Goal: Task Accomplishment & Management: Manage account settings

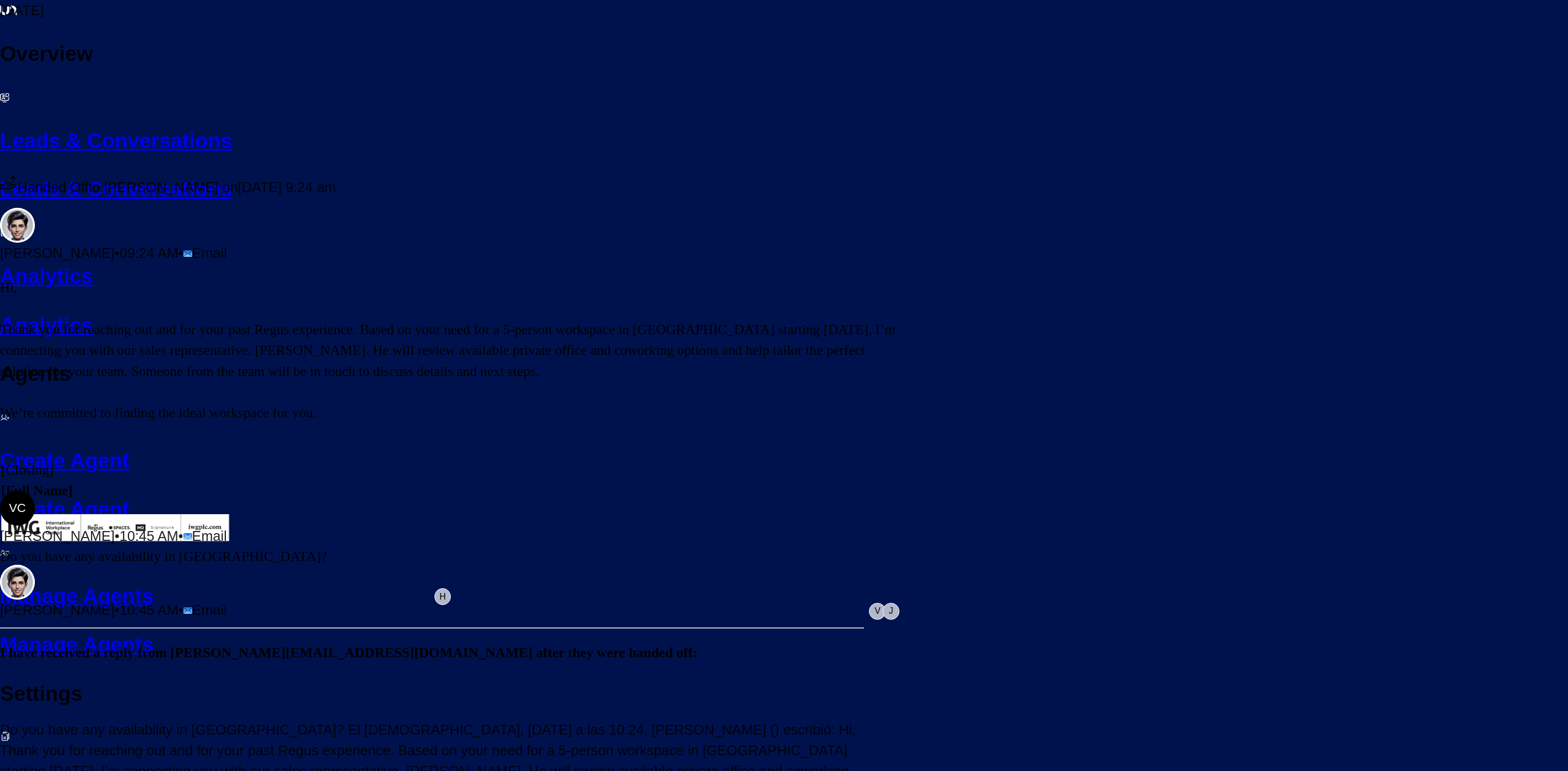
scroll to position [422, 0]
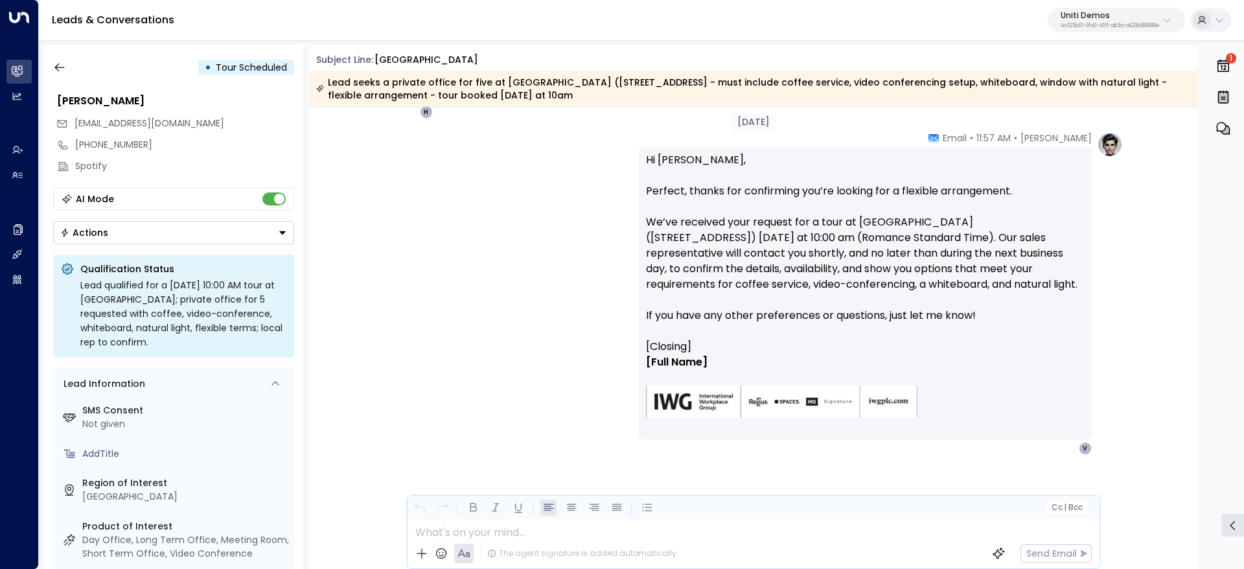
scroll to position [1417, 0]
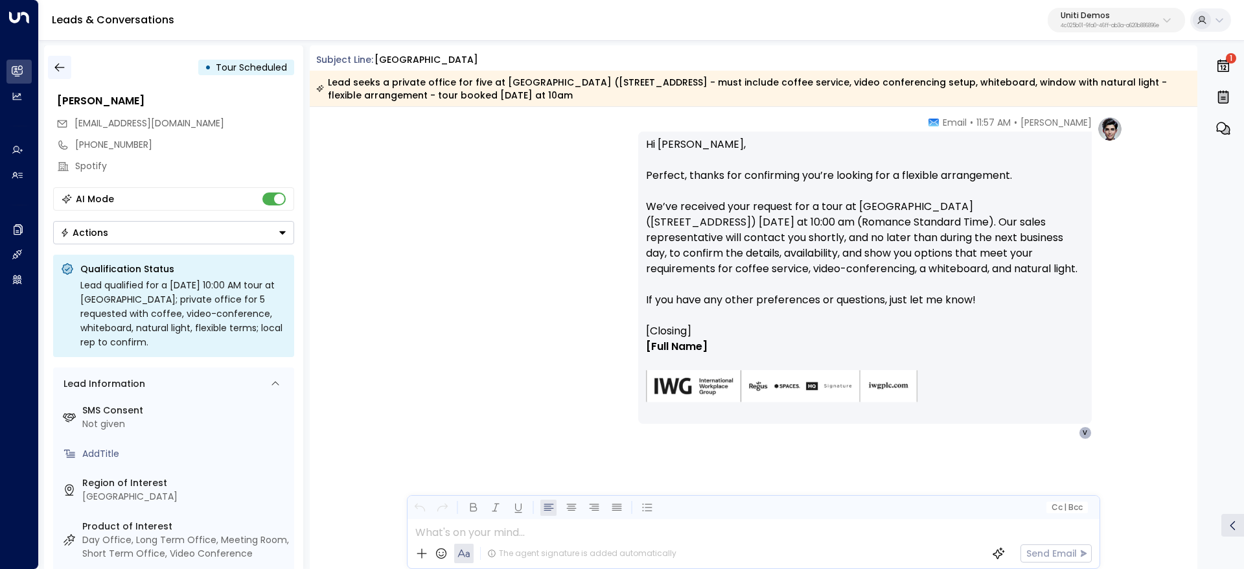
click at [58, 74] on button "button" at bounding box center [59, 67] width 23 height 23
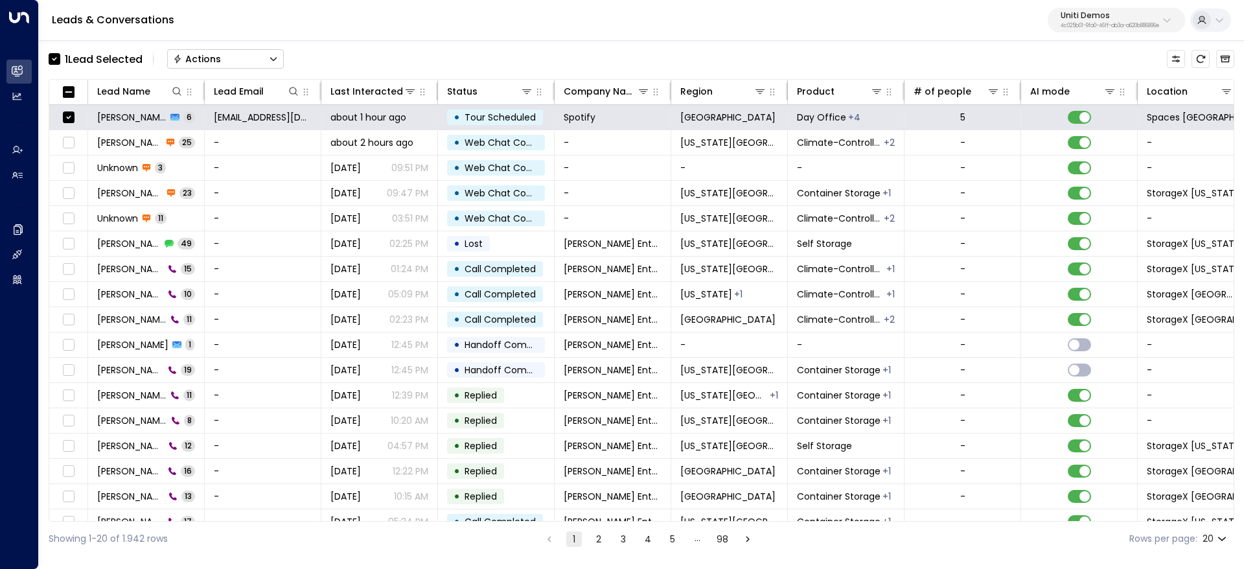
click at [235, 54] on button "Actions" at bounding box center [225, 58] width 117 height 19
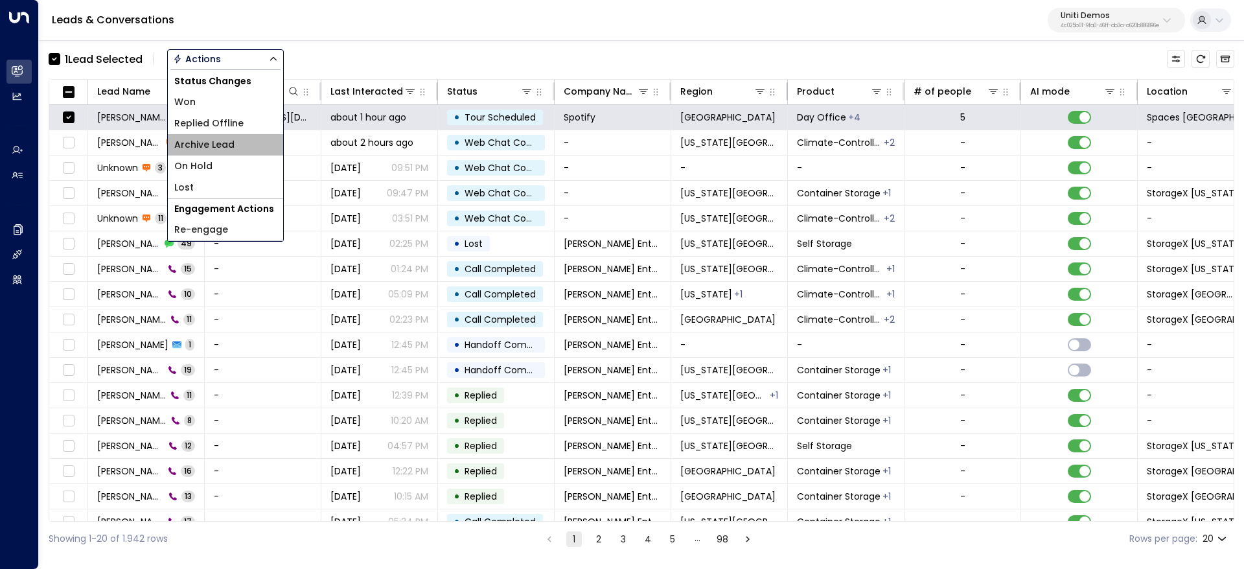
click at [246, 145] on li "Archive Lead" at bounding box center [225, 144] width 115 height 21
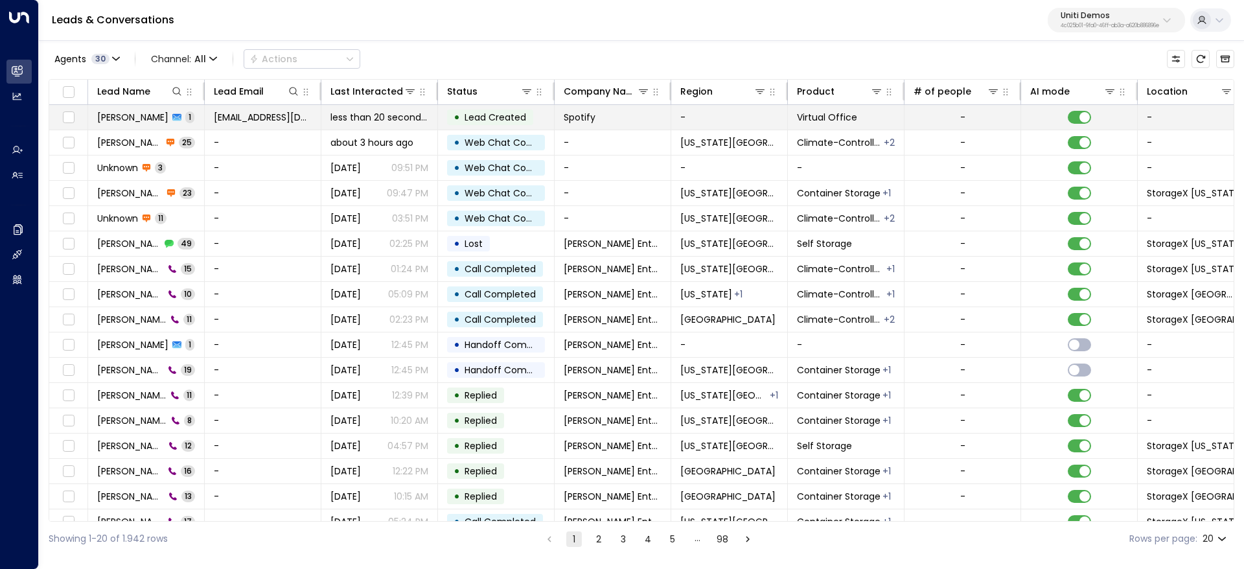
click at [157, 122] on span "[PERSON_NAME]" at bounding box center [132, 117] width 71 height 13
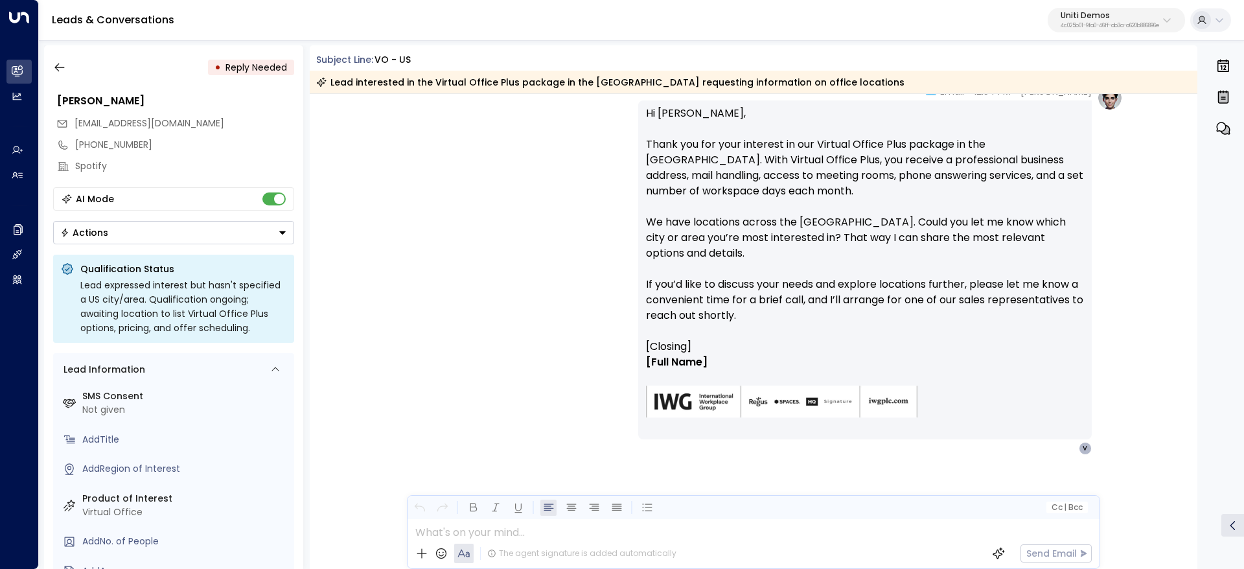
scroll to position [303, 0]
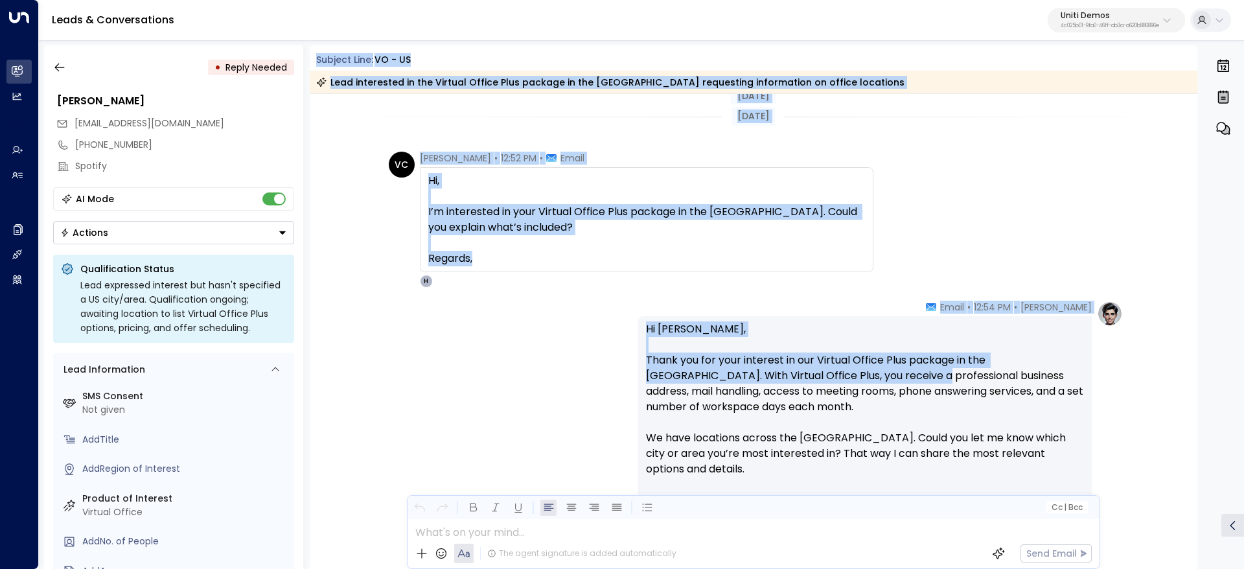
scroll to position [292, 0]
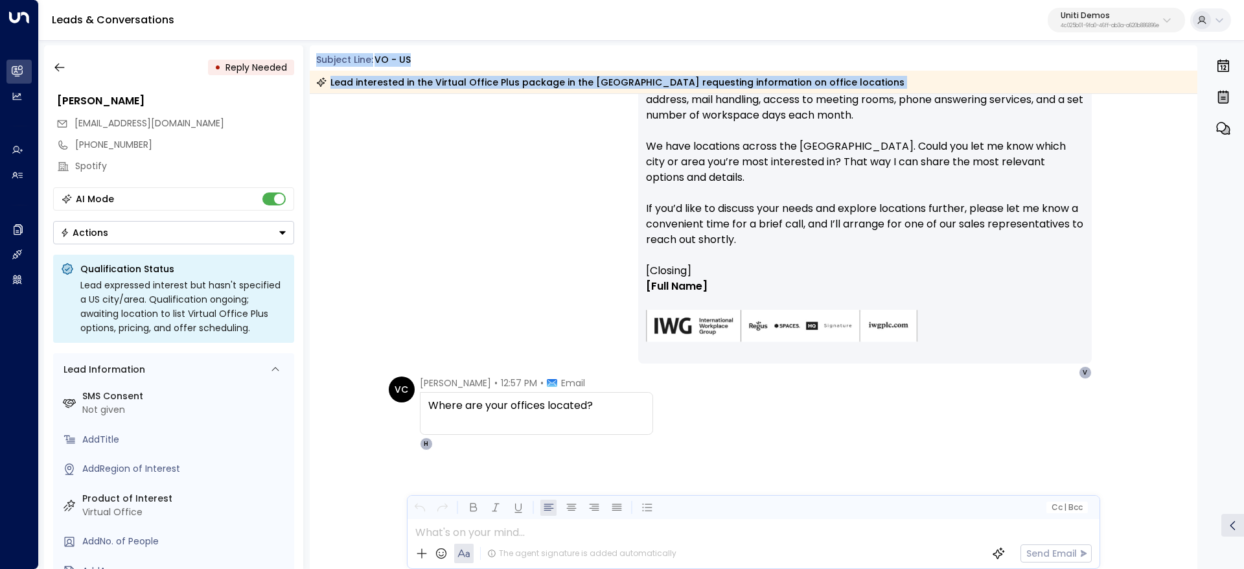
drag, startPoint x: 323, startPoint y: 56, endPoint x: 594, endPoint y: 407, distance: 443.0
click at [594, 406] on div "Subject Line: VO - US Lead interested in the Virtual Office Plus package in the…" at bounding box center [754, 307] width 888 height 524
copy div "Subject Line: VO - US Lead interested in the Virtual Office Plus package in the…"
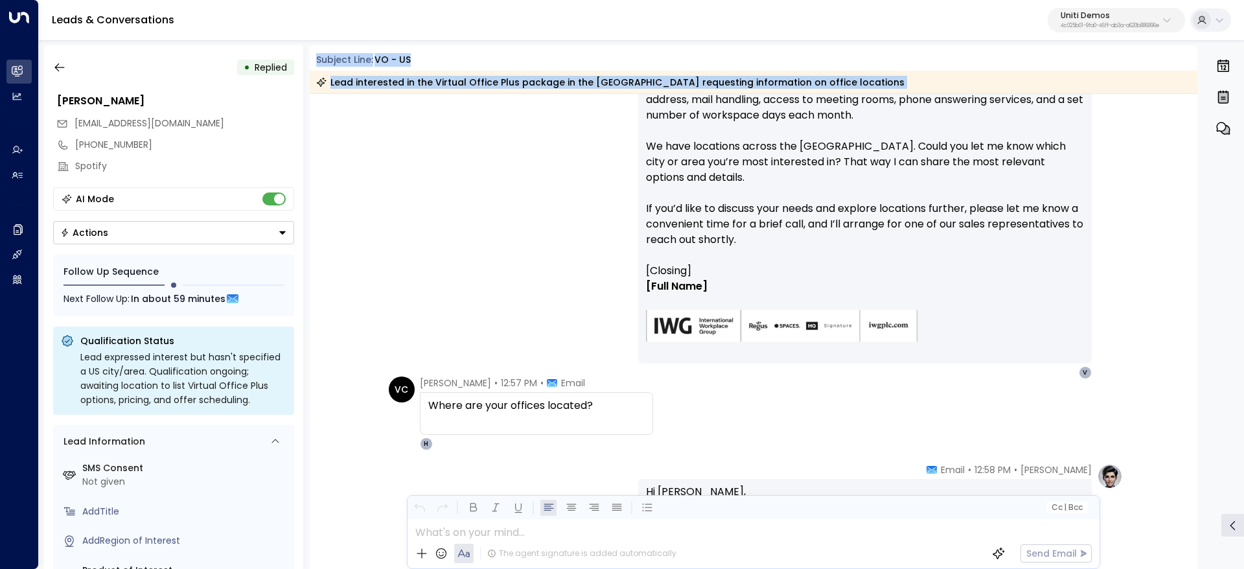
click at [877, 393] on div "VC Valentina Colugnatti • 12:57 PM • Email Where are your offices located? H" at bounding box center [756, 414] width 734 height 74
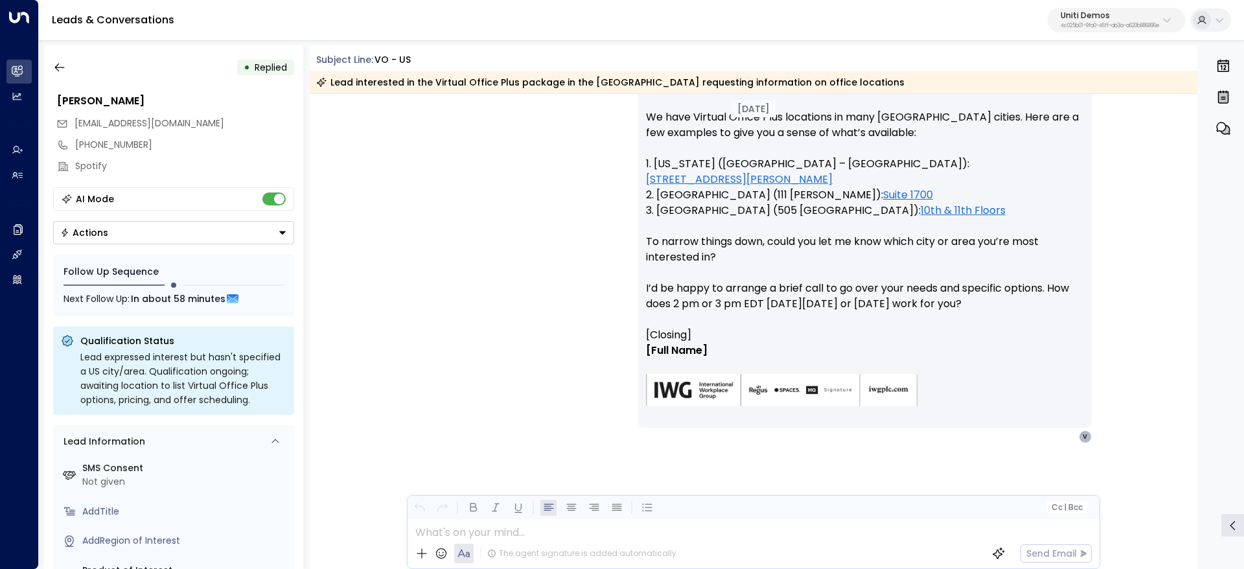
scroll to position [701, 0]
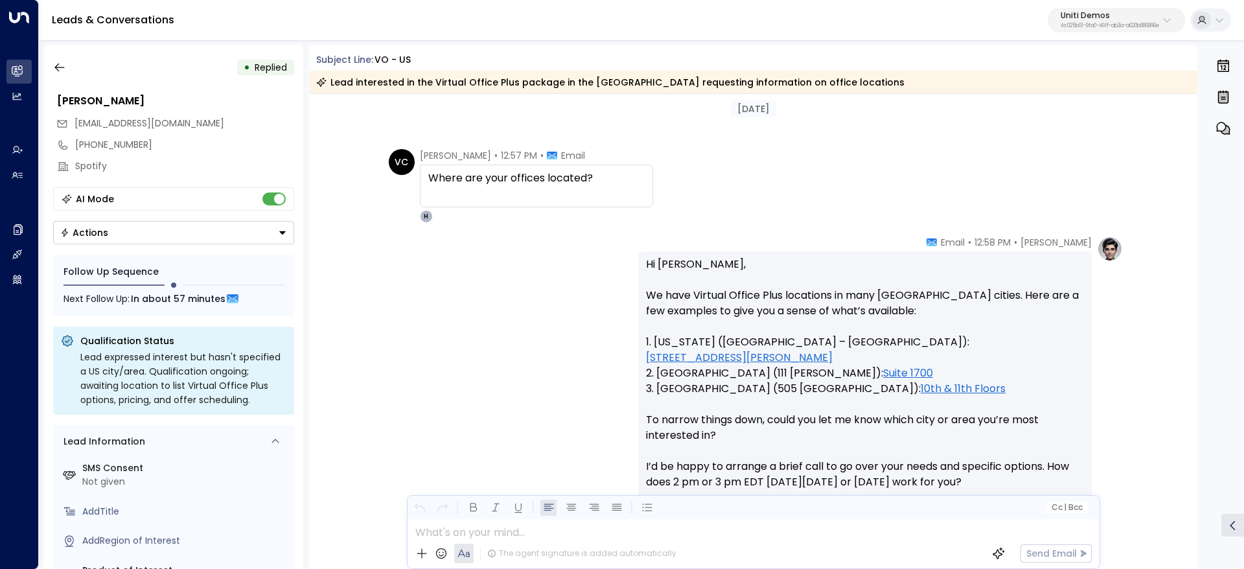
scroll to position [701, 0]
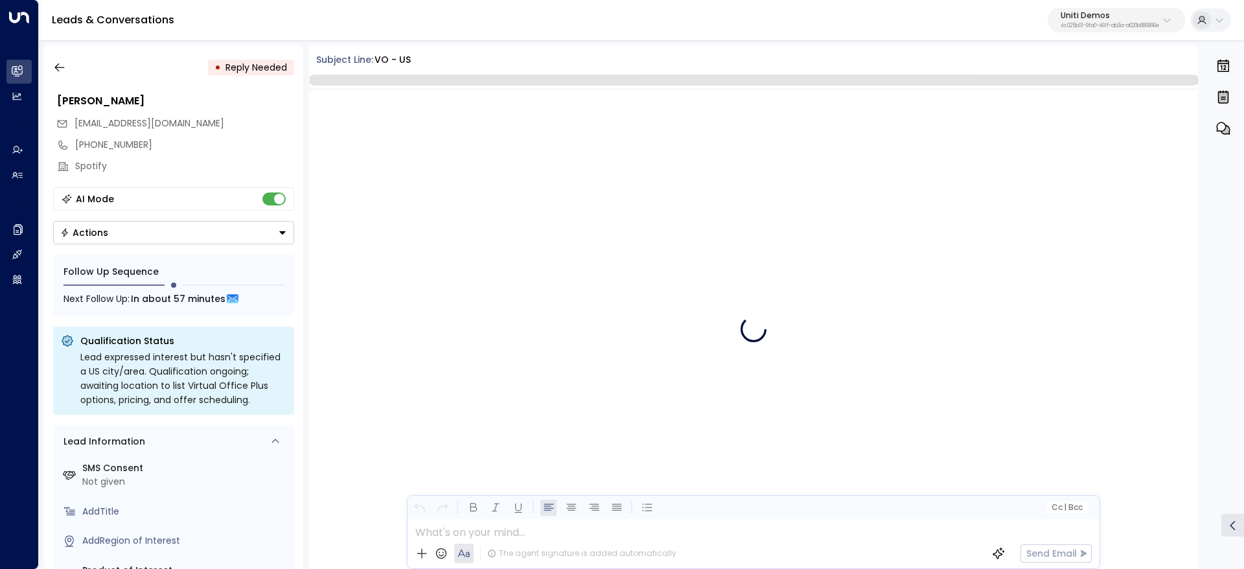
scroll to position [842, 0]
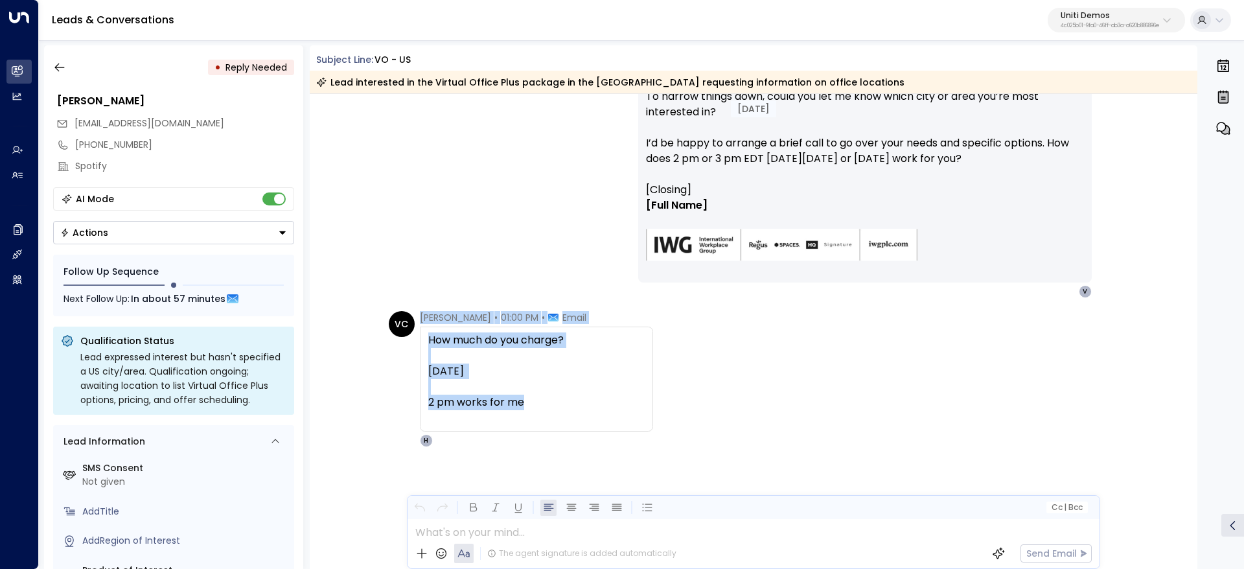
drag, startPoint x: 418, startPoint y: 317, endPoint x: 551, endPoint y: 405, distance: 159.4
click at [551, 405] on div "Valentina Colugnatti • 01:00 PM • Email How much do you charge? Monday 2 pm wor…" at bounding box center [536, 379] width 233 height 136
copy div "Valentina Colugnatti • 01:00 PM • Email How much do you charge? Monday 2 pm wor…"
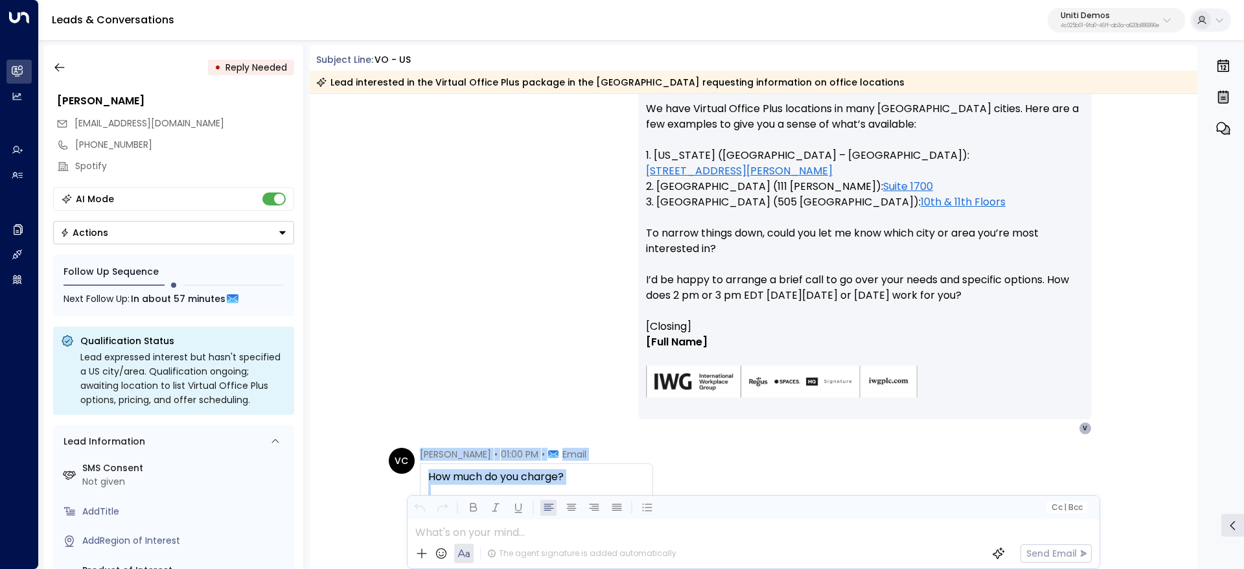
scroll to position [745, 0]
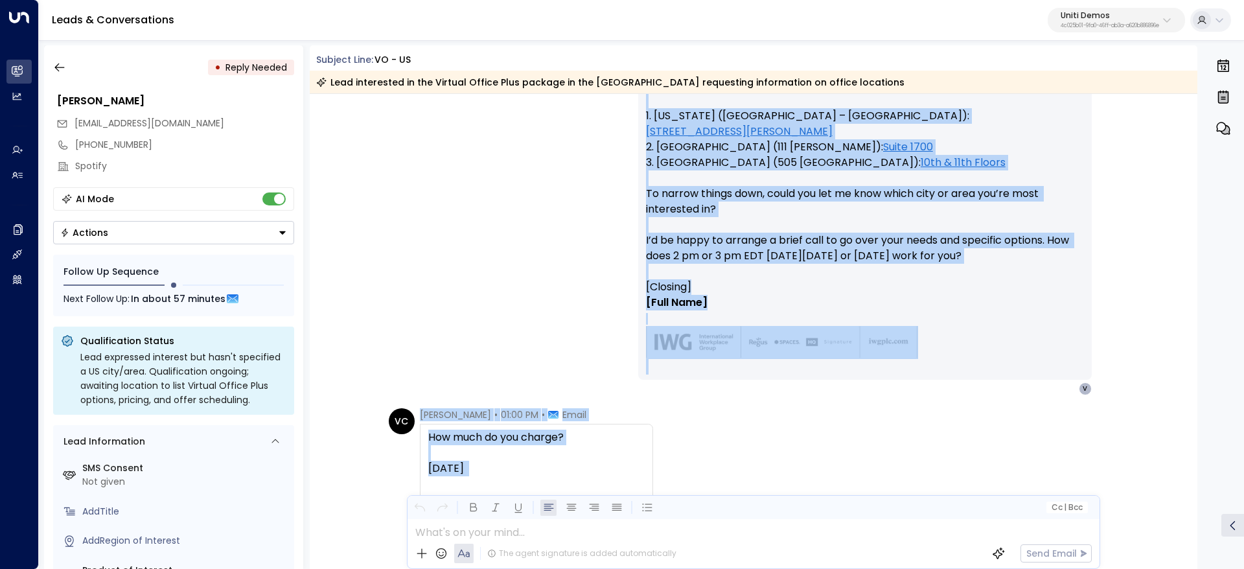
drag, startPoint x: 940, startPoint y: 302, endPoint x: 829, endPoint y: 481, distance: 210.4
click at [830, 482] on div "Today VC Valentina Colugnatti • 12:57 PM • Email Where are your offices located…" at bounding box center [754, 11] width 888 height 1325
copy div "Email Hi Valentina, We have Virtual Office Plus locations in many US cities. He…"
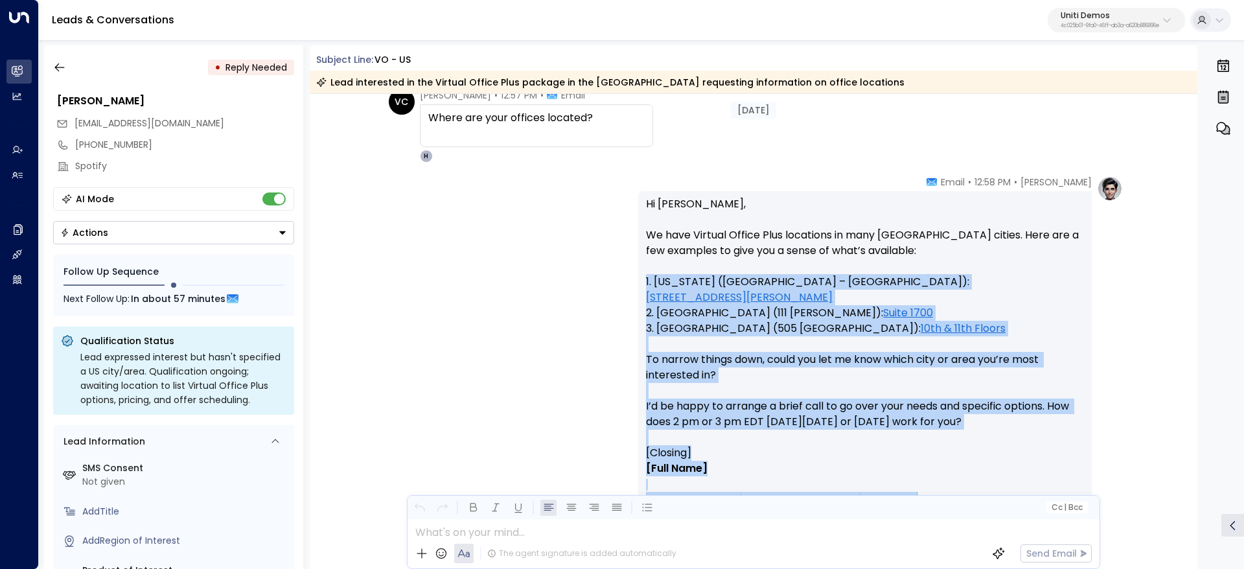
scroll to position [559, 0]
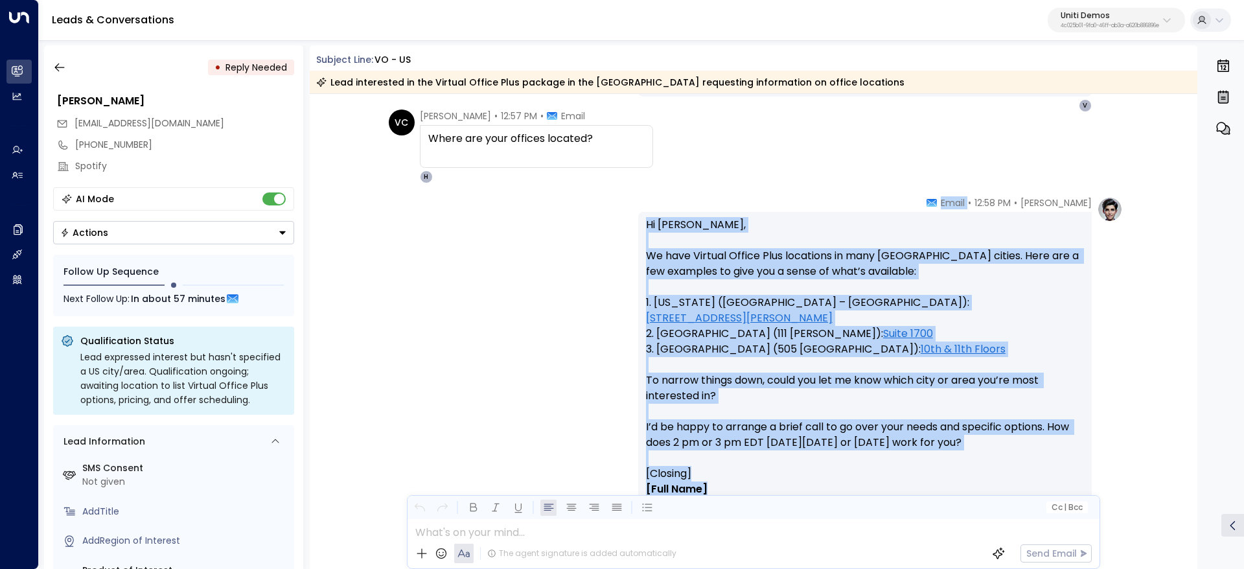
drag, startPoint x: 573, startPoint y: 394, endPoint x: 923, endPoint y: 199, distance: 400.6
click at [923, 199] on div "Today VC Valentina Colugnatti • 12:52 PM • Email Hi, I’m interested in your Vir…" at bounding box center [754, 197] width 888 height 1325
copy div "Email Hi Valentina, We have Virtual Office Plus locations in many US cities. He…"
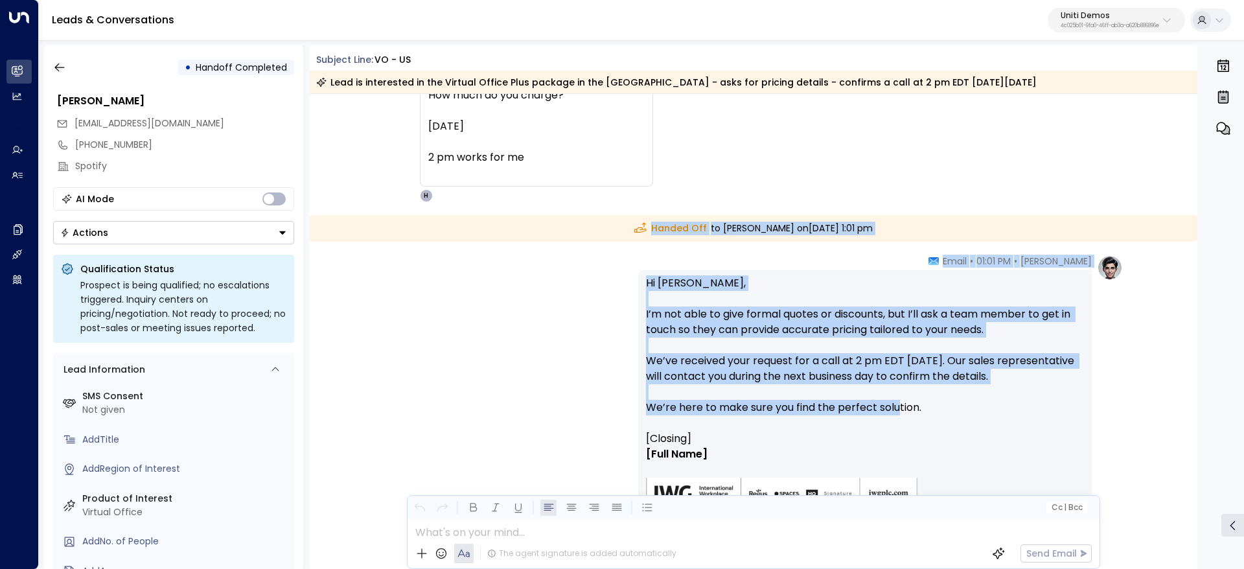
scroll to position [1129, 0]
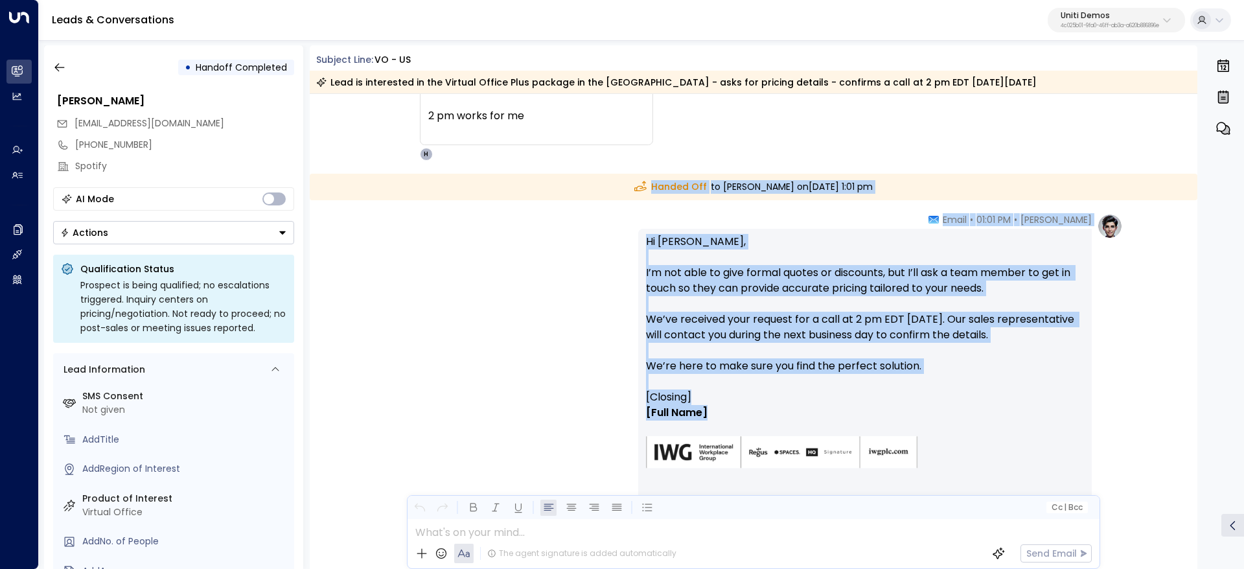
drag, startPoint x: 627, startPoint y: 290, endPoint x: 916, endPoint y: 419, distance: 317.3
copy div "Handed Off to [PERSON_NAME] [DATE][DATE] 1:01 pm [PERSON_NAME] • 01:01 PM • Ema…"
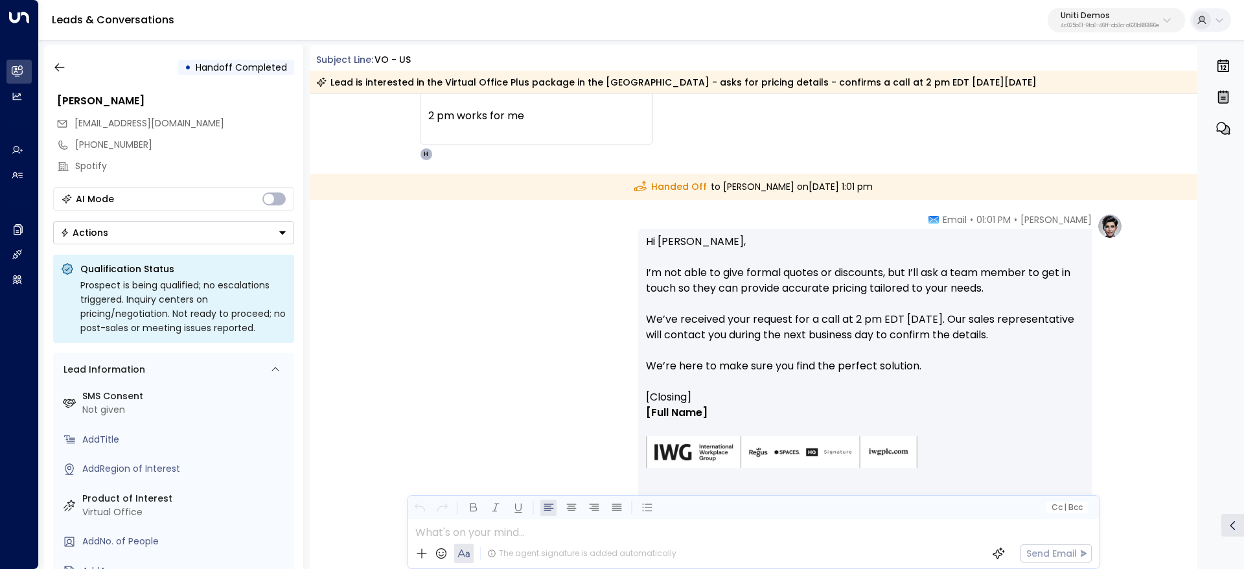
click at [78, 63] on div "• Handoff Completed" at bounding box center [173, 67] width 241 height 23
click at [45, 82] on div "• Handoff Completed [PERSON_NAME] [EMAIL_ADDRESS][DOMAIN_NAME] [PHONE_NUMBER] S…" at bounding box center [173, 307] width 259 height 524
click at [63, 69] on icon "button" at bounding box center [59, 67] width 13 height 13
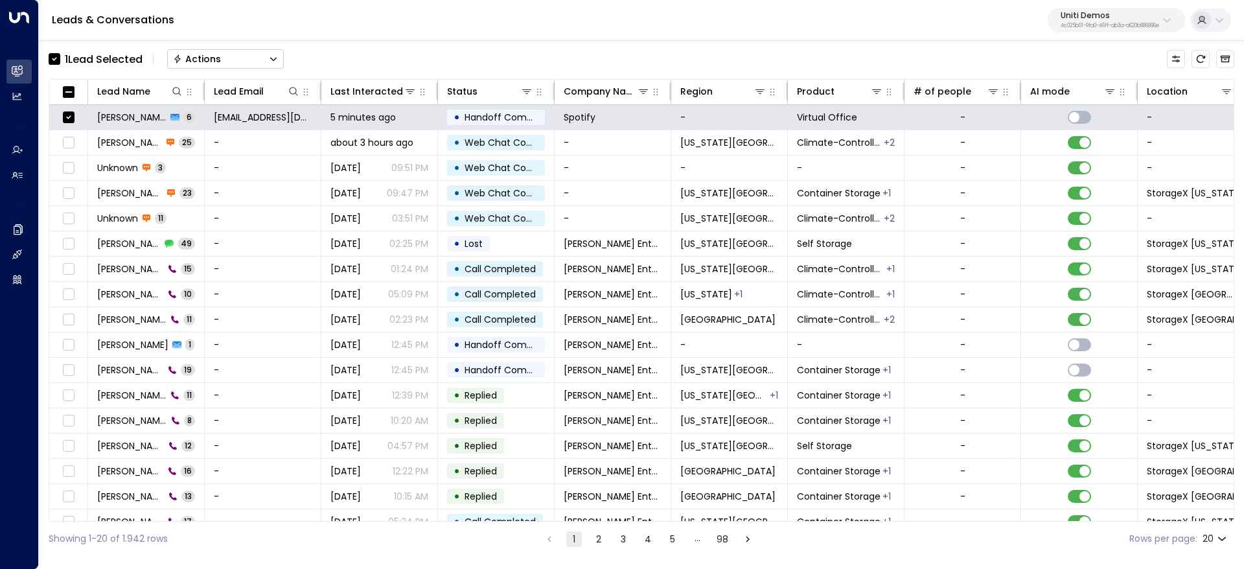
click at [266, 57] on button "Actions" at bounding box center [225, 58] width 117 height 19
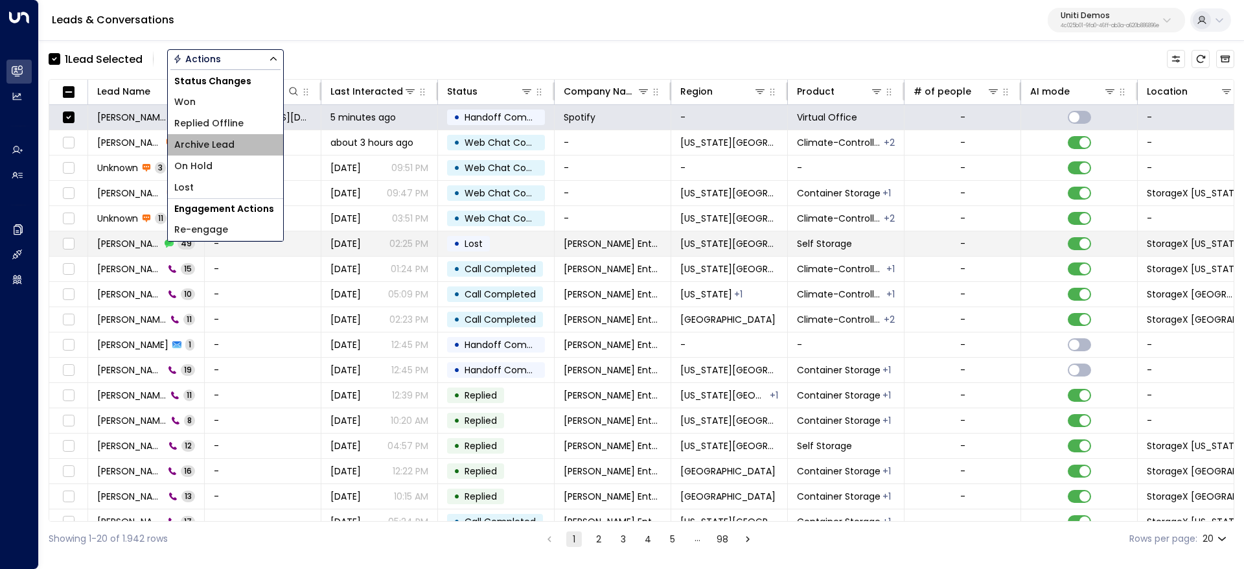
drag, startPoint x: 231, startPoint y: 148, endPoint x: 498, endPoint y: 238, distance: 282.0
click at [231, 147] on span "Archive Lead" at bounding box center [204, 145] width 60 height 14
